Goal: Navigation & Orientation: Find specific page/section

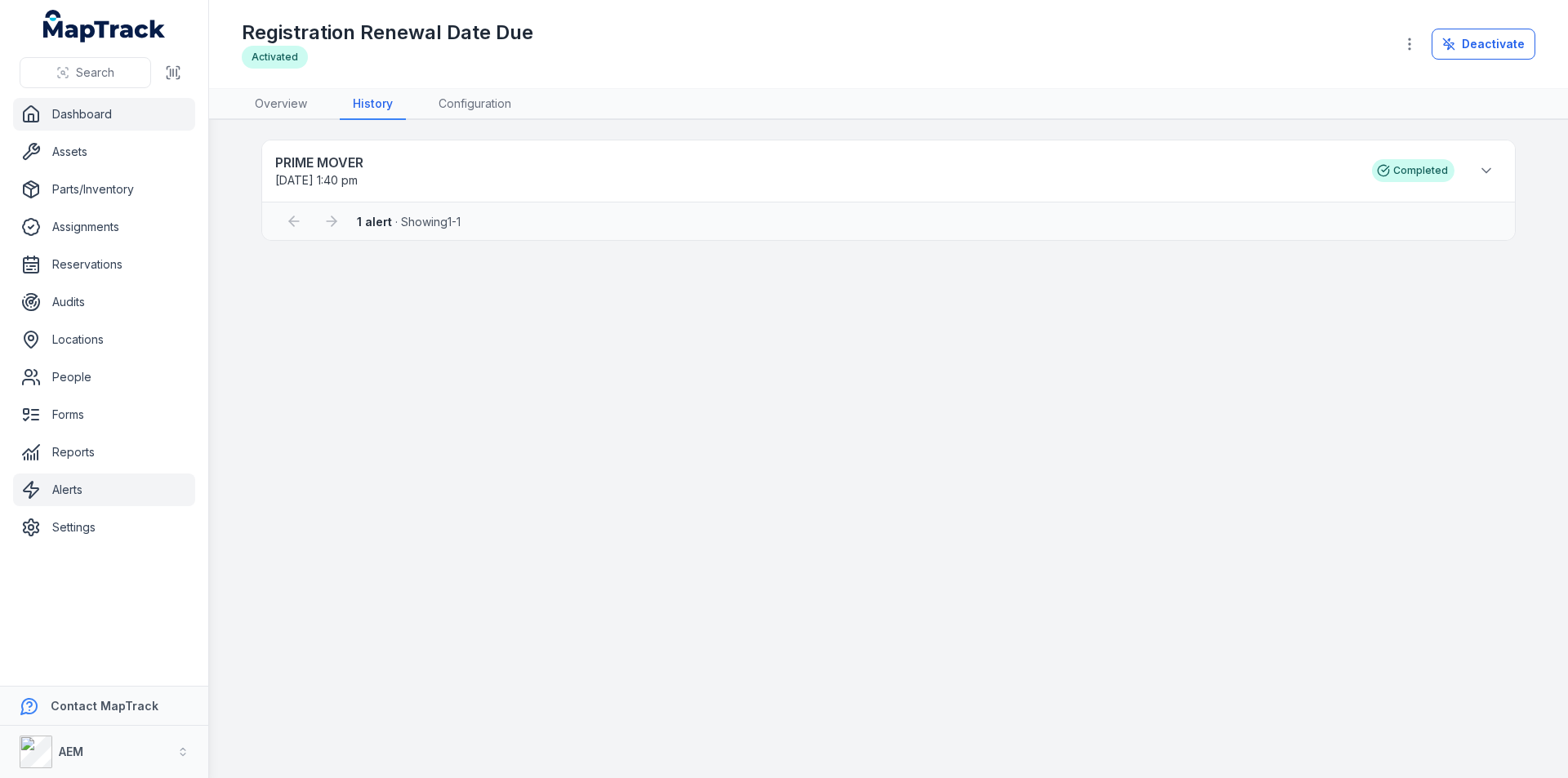
click at [65, 119] on link "Dashboard" at bounding box center [104, 113] width 182 height 33
click at [335, 158] on strong "PRIME MOVER" at bounding box center [815, 162] width 1080 height 19
